Goal: Information Seeking & Learning: Learn about a topic

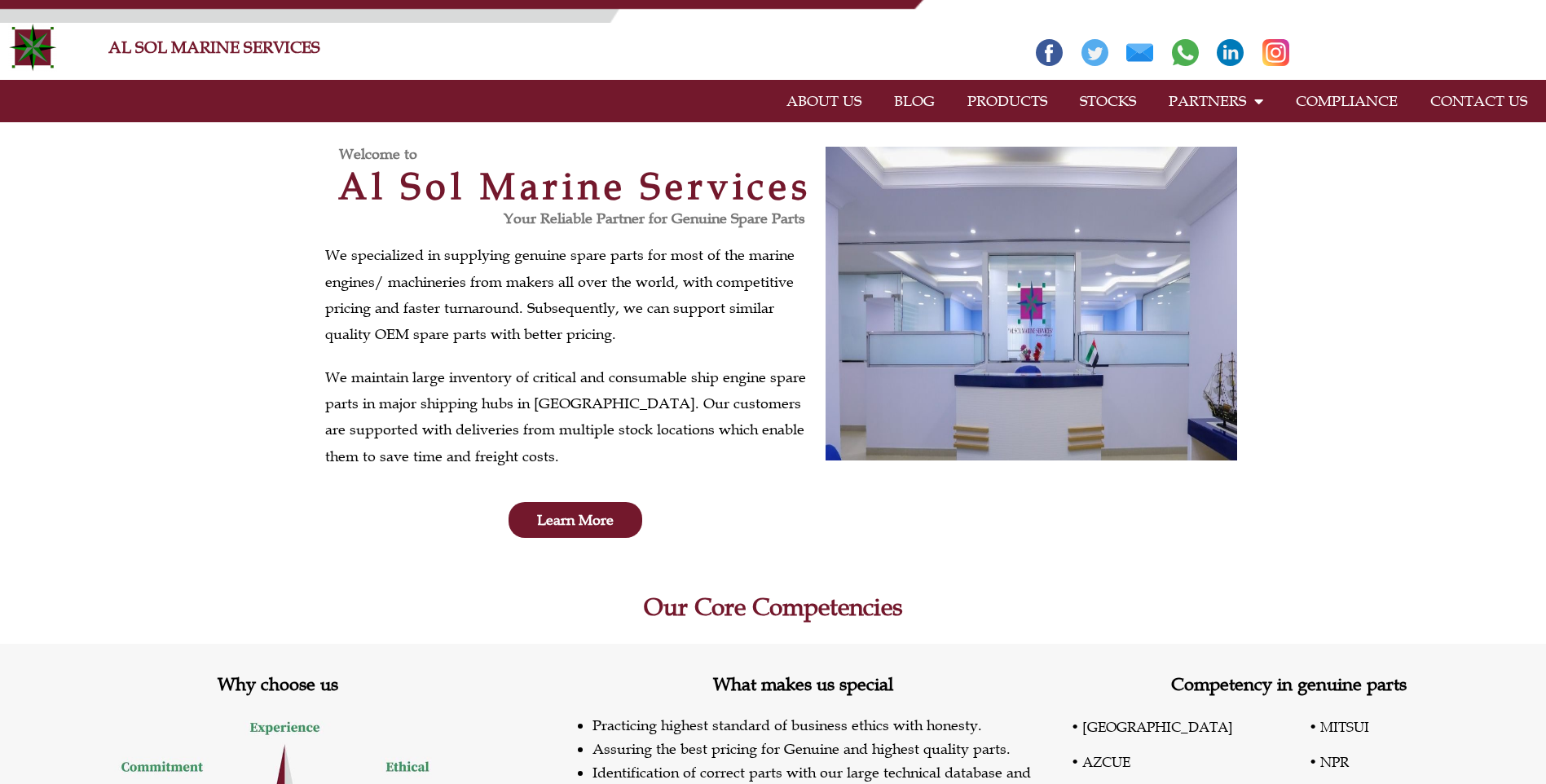
click at [998, 94] on link "PRODUCTS" at bounding box center [1007, 101] width 112 height 37
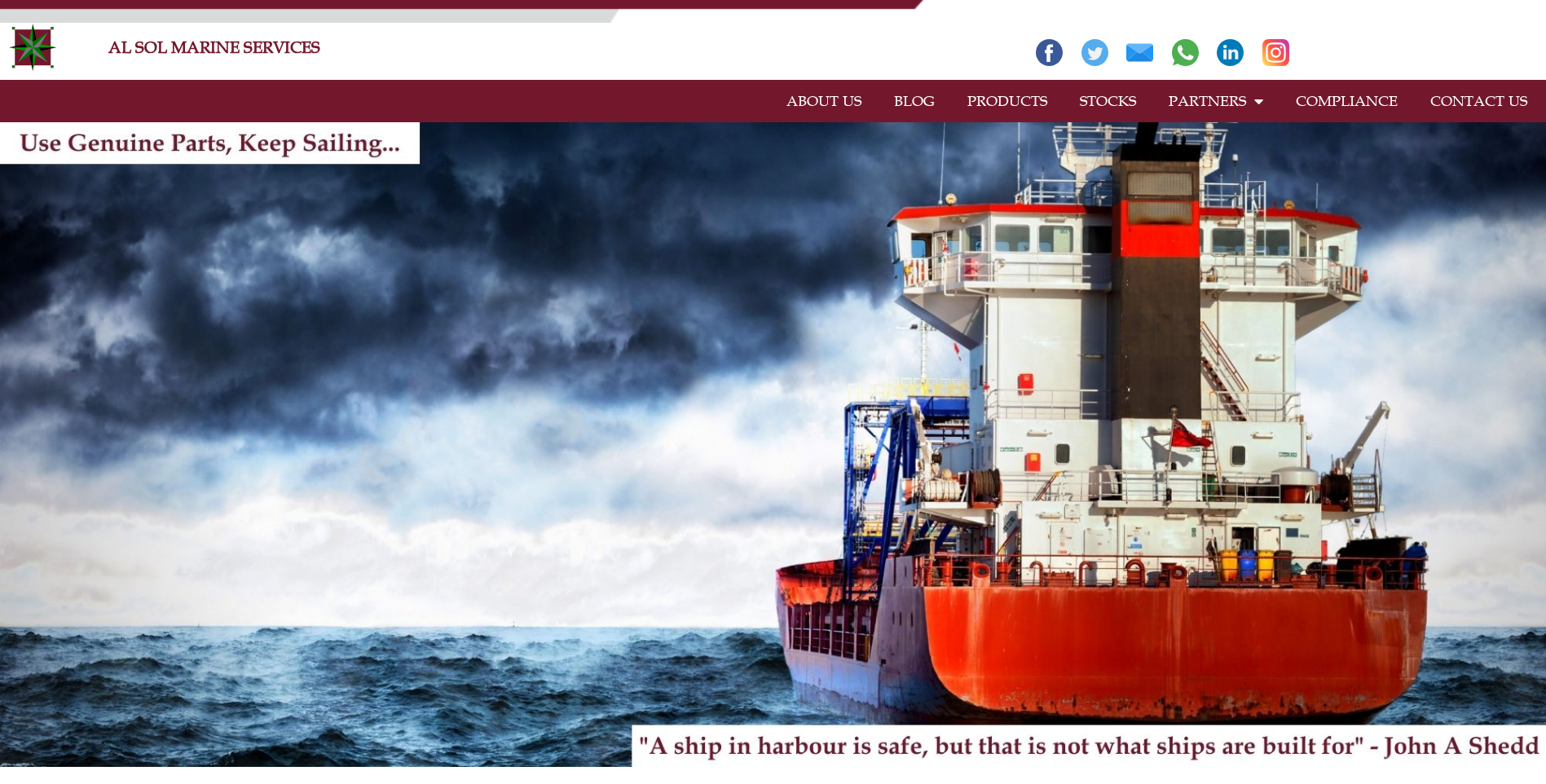
click at [376, 486] on img at bounding box center [773, 445] width 1546 height 645
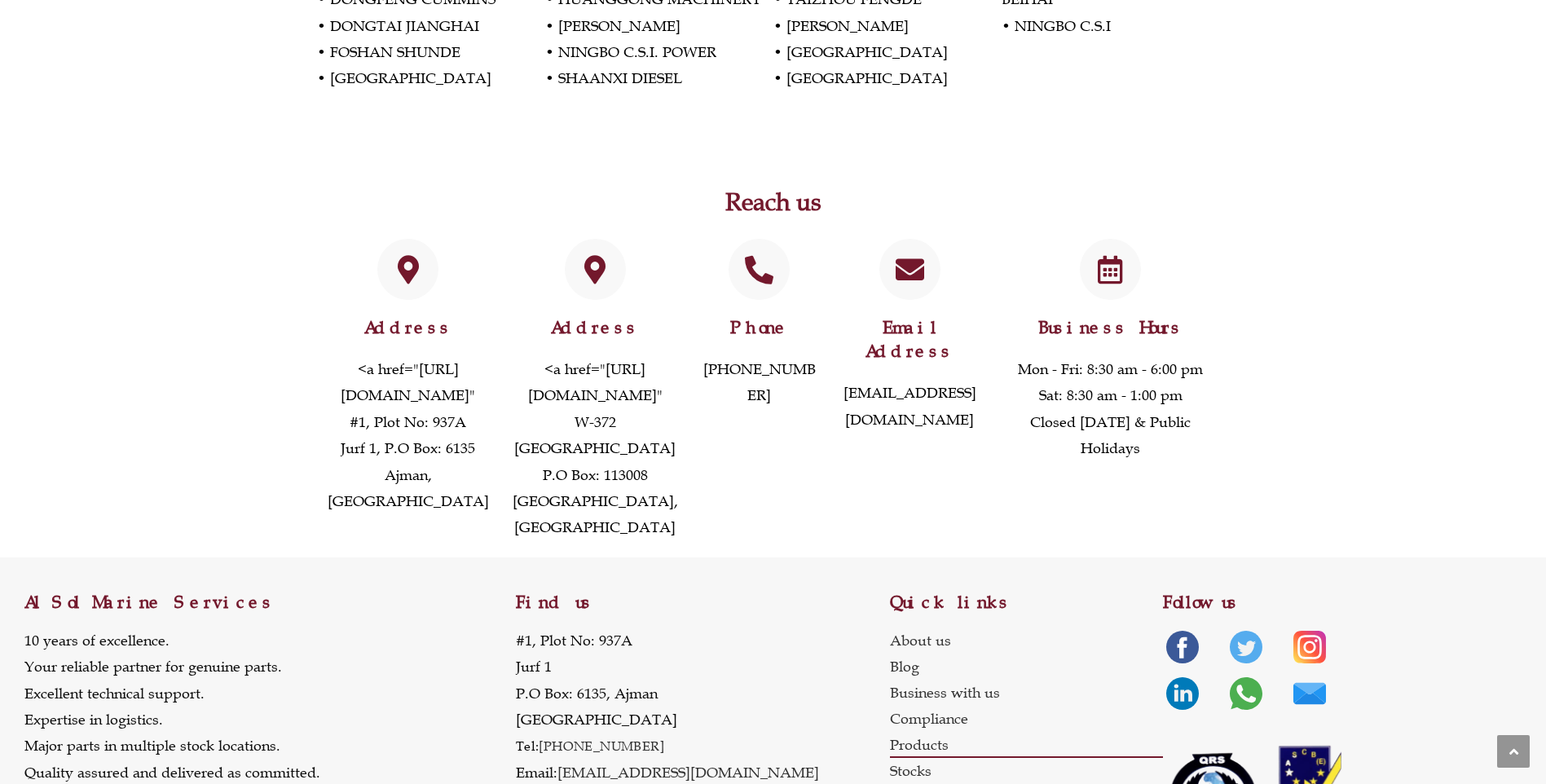
scroll to position [3668, 0]
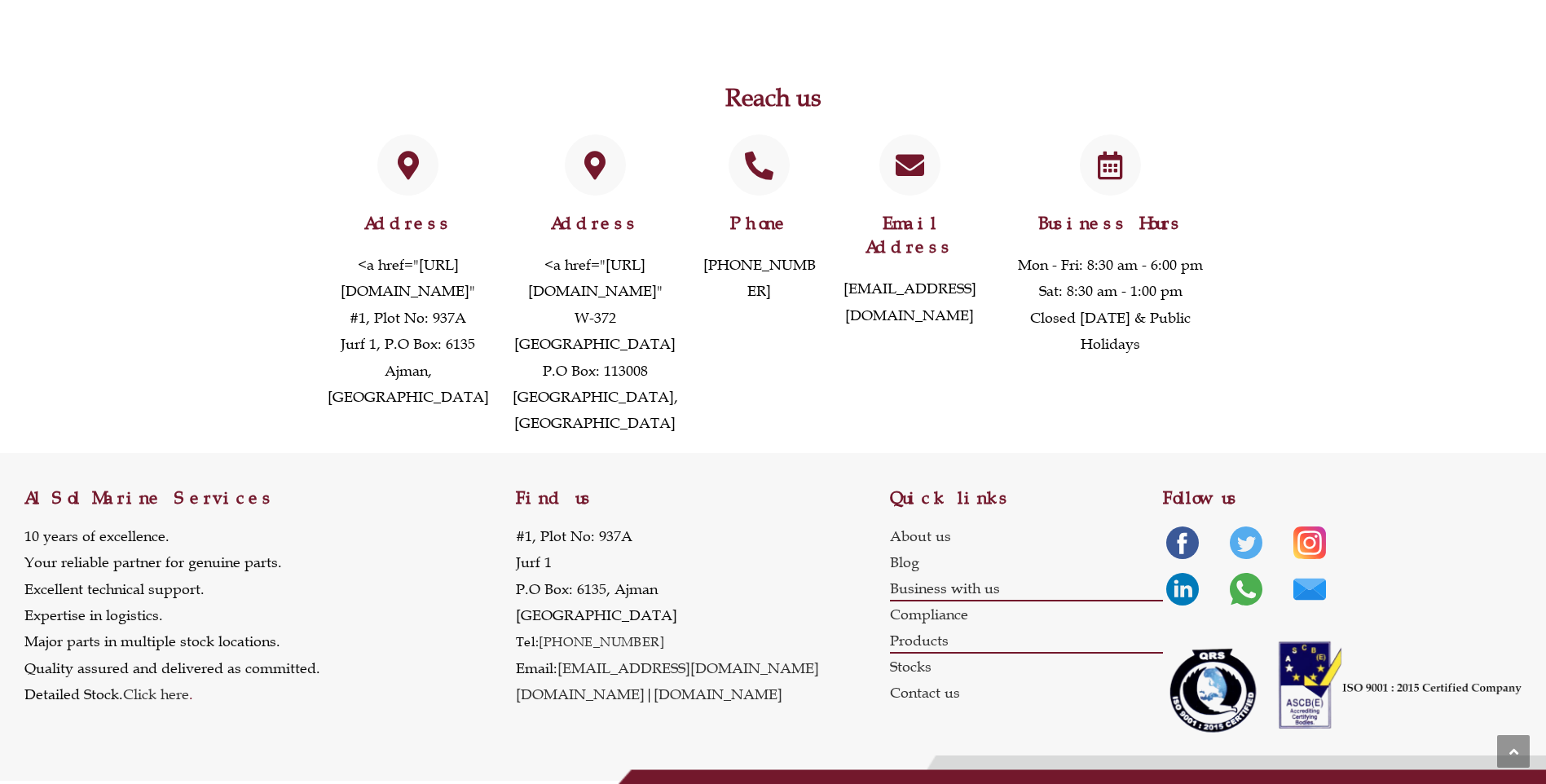
click at [995, 602] on link "Business with us" at bounding box center [1027, 588] width 273 height 26
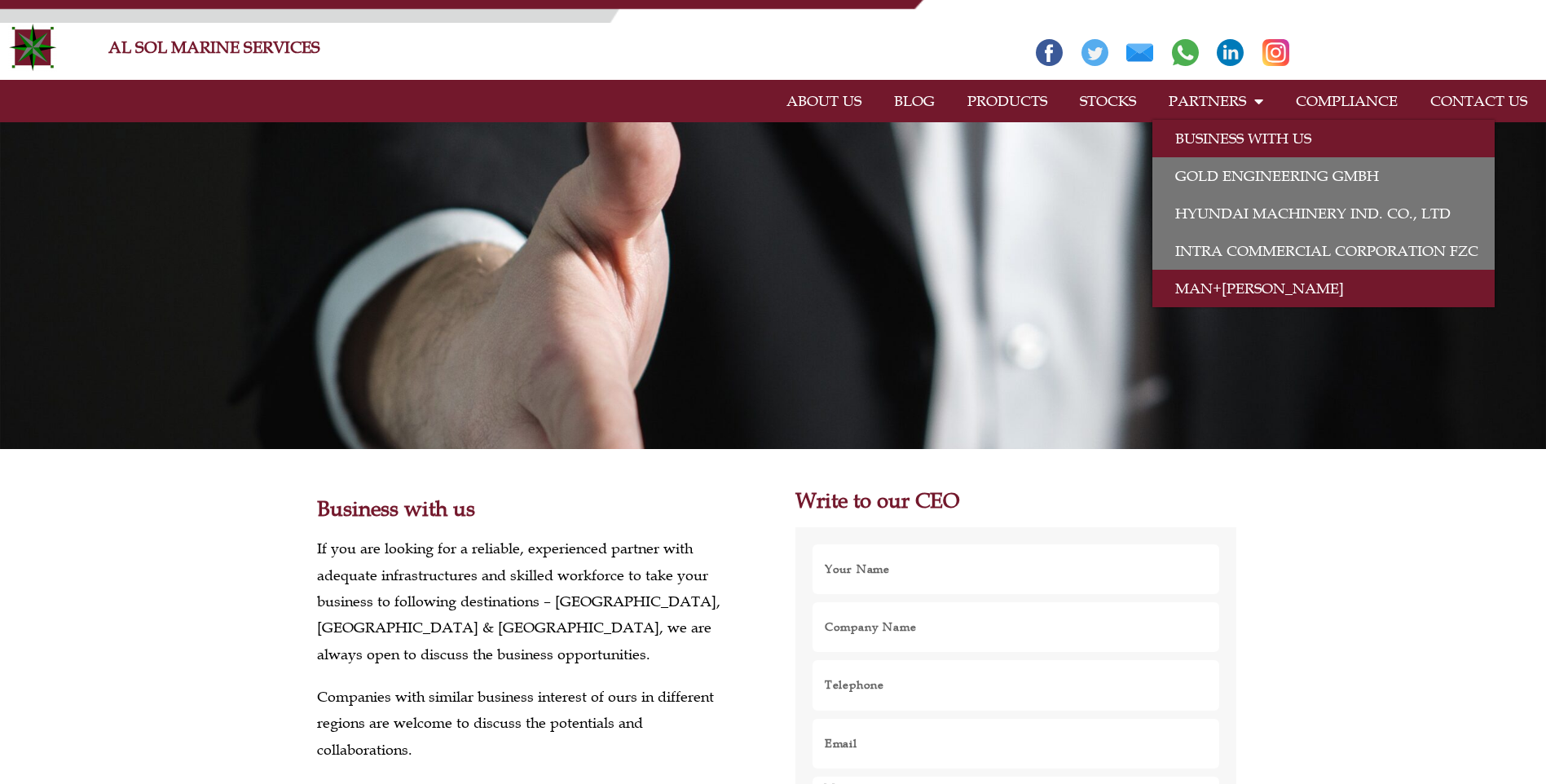
click at [1210, 285] on link "MAN+[PERSON_NAME]" at bounding box center [1323, 288] width 342 height 37
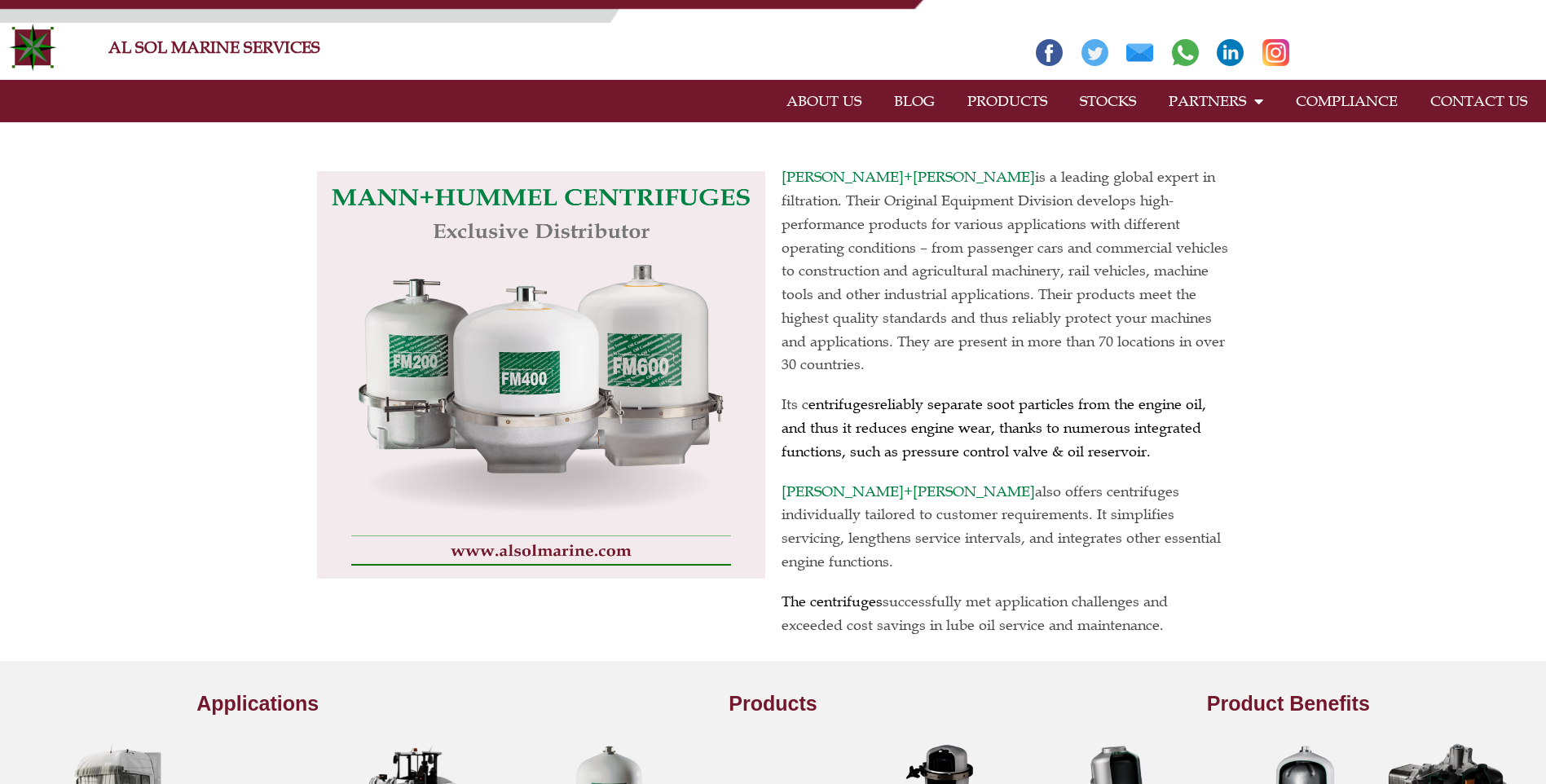
click at [983, 96] on link "PRODUCTS" at bounding box center [1007, 101] width 112 height 37
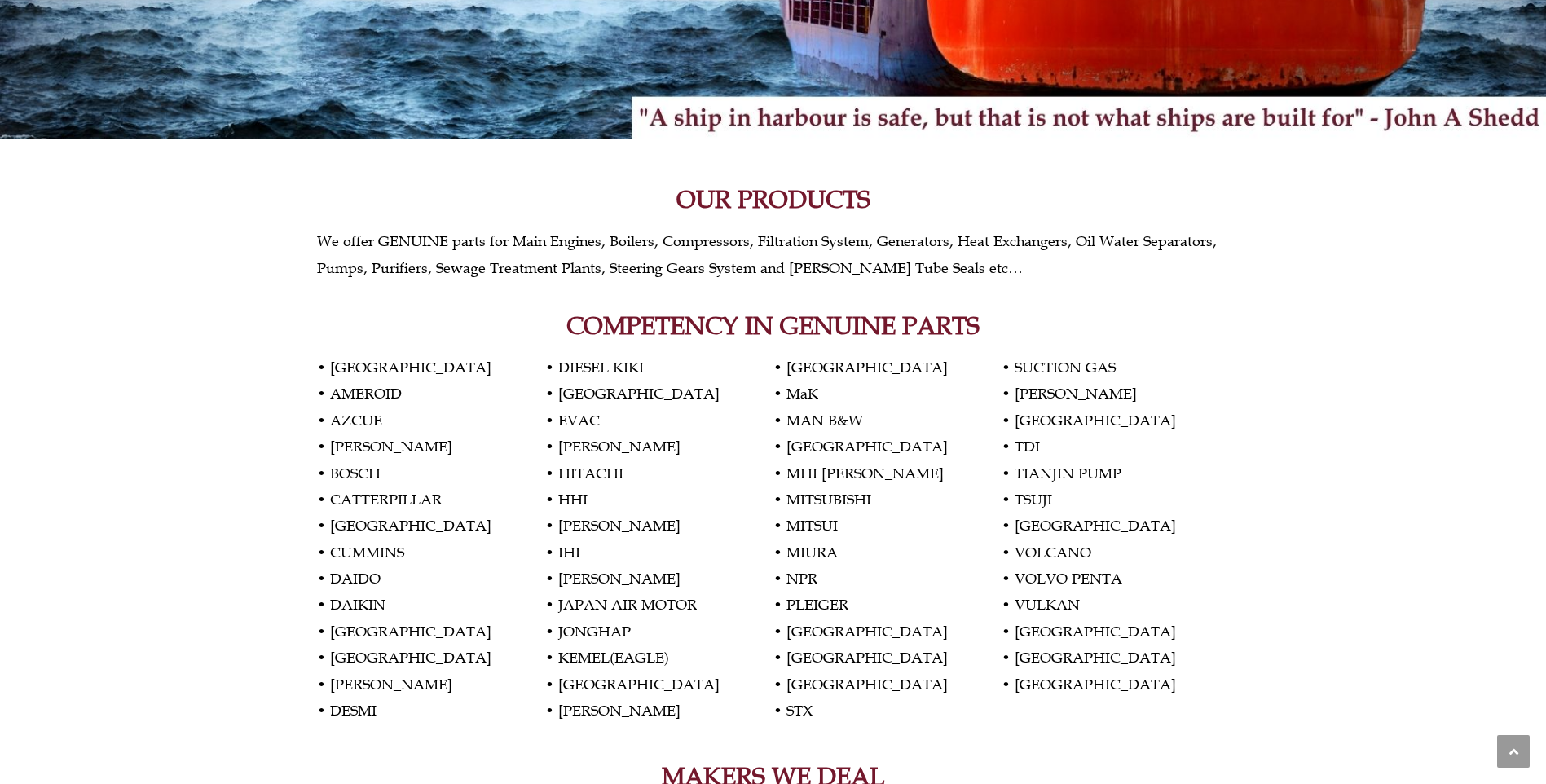
scroll to position [652, 0]
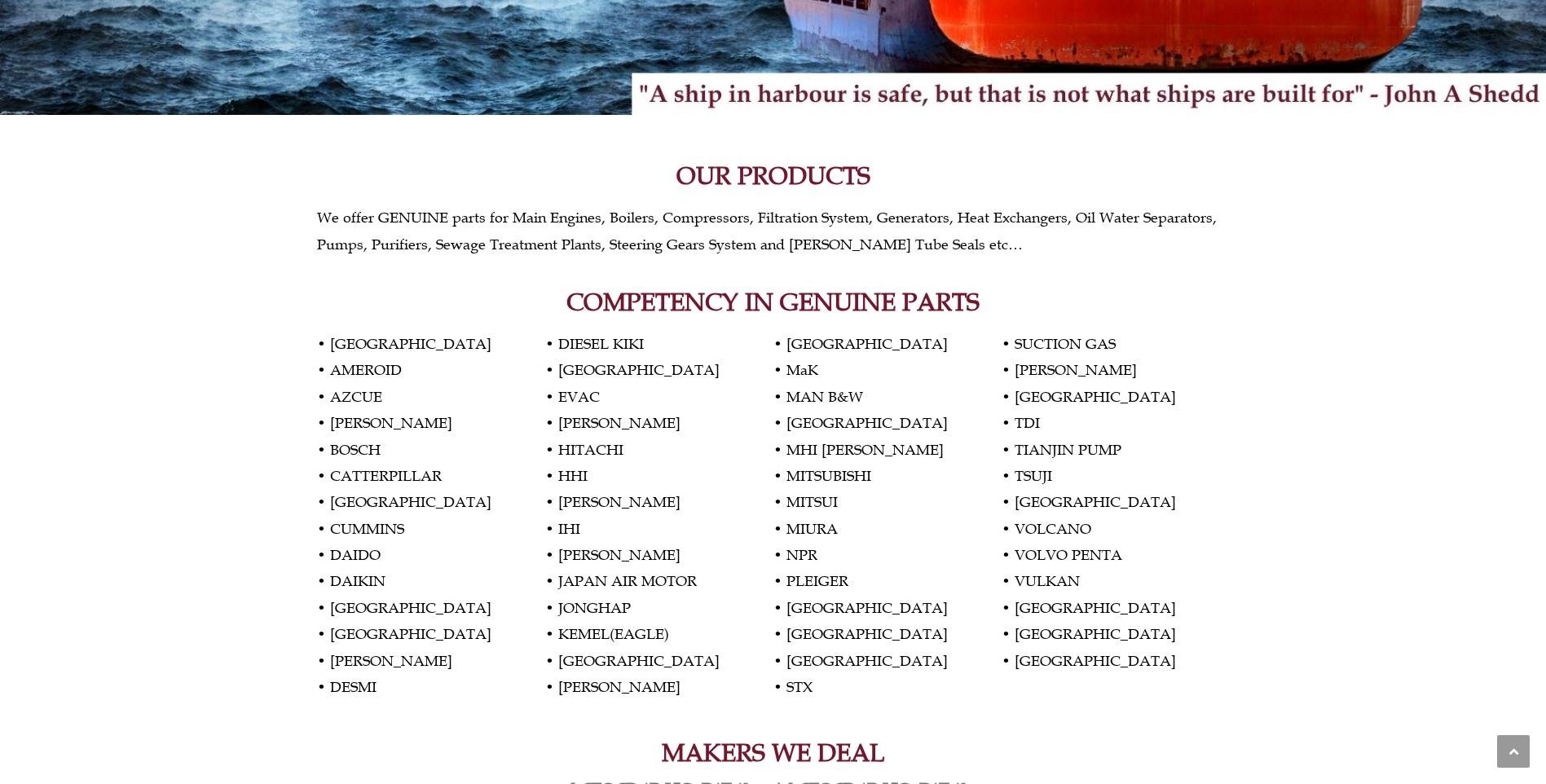
click at [806, 407] on p "• [GEOGRAPHIC_DATA] • AMEROID • AZCUE • [PERSON_NAME] • BOSCH • CATTERPILLAR • …" at bounding box center [773, 515] width 913 height 369
click at [812, 435] on p "• [GEOGRAPHIC_DATA] • AMEROID • AZCUE • [PERSON_NAME] • BOSCH • CATTERPILLAR • …" at bounding box center [773, 515] width 913 height 369
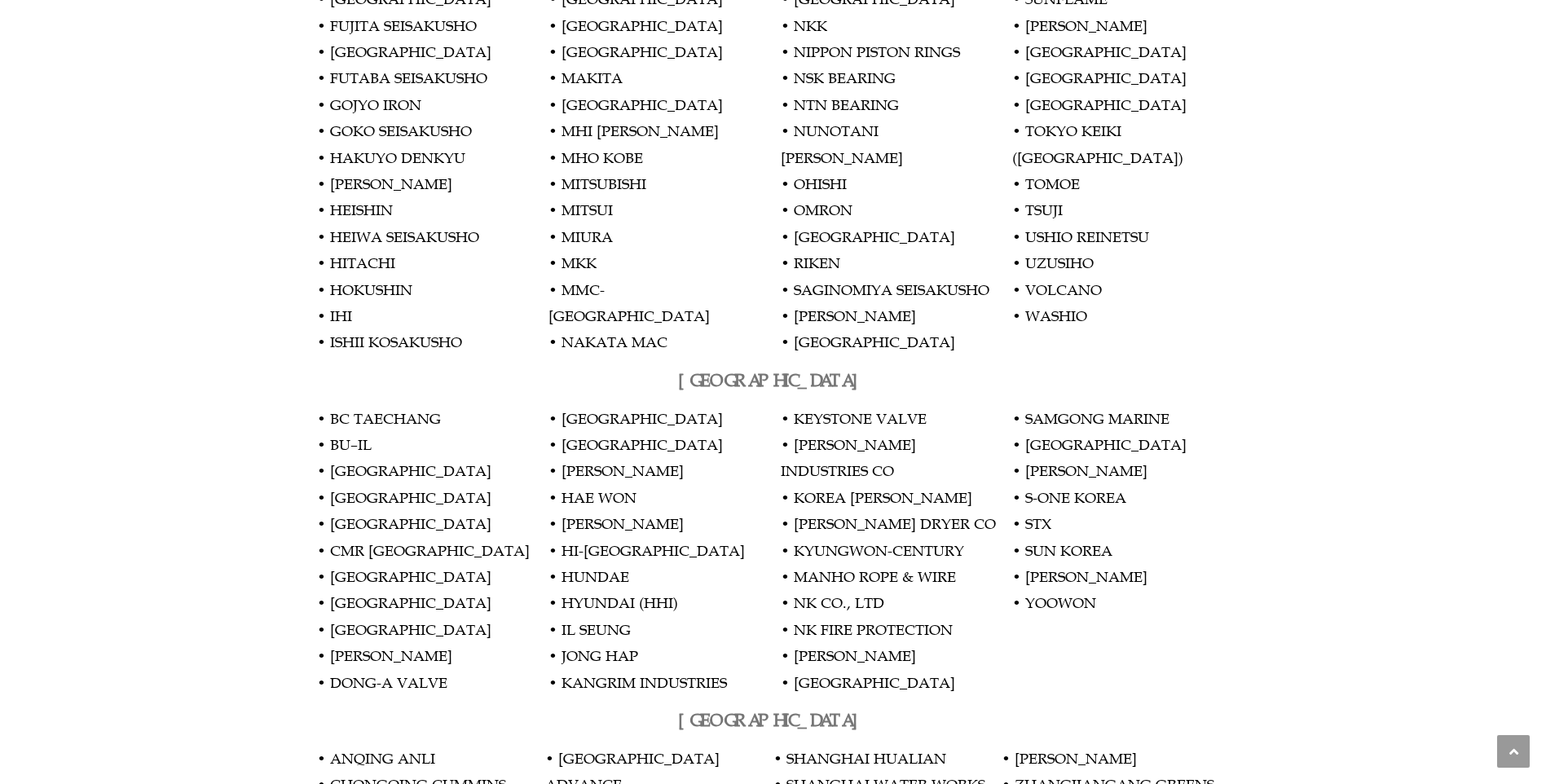
scroll to position [2689, 0]
